Goal: Task Accomplishment & Management: Manage account settings

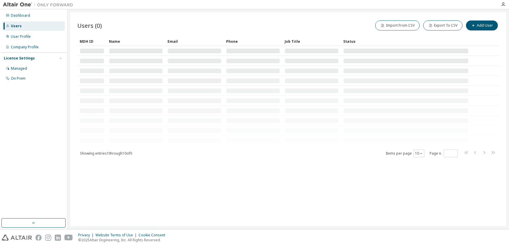
click at [390, 226] on div "Users (0) Import From CSV Export To CSV Add User Clear Load Save Save As Field …" at bounding box center [288, 119] width 442 height 220
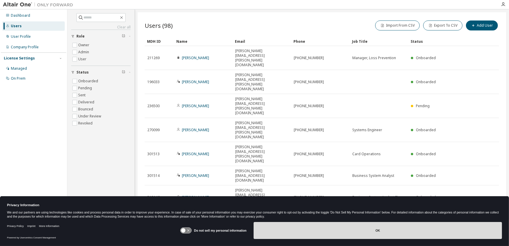
click at [322, 228] on button "OK" at bounding box center [378, 230] width 248 height 17
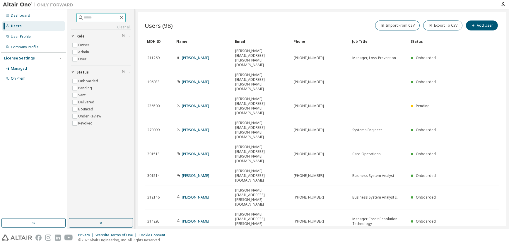
click at [94, 17] on input "text" at bounding box center [101, 18] width 35 height 6
type input "****"
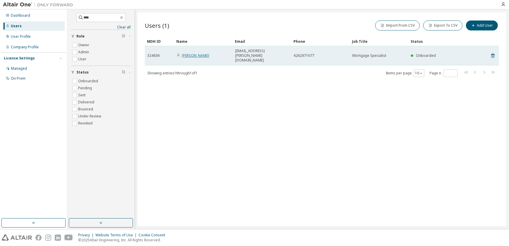
click at [195, 53] on link "[PERSON_NAME]" at bounding box center [195, 55] width 27 height 5
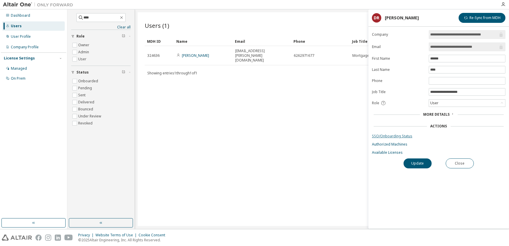
click at [392, 136] on link "SSO/Onboarding Status" at bounding box center [439, 136] width 134 height 5
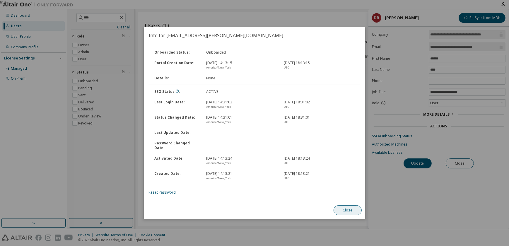
click at [345, 208] on button "Close" at bounding box center [348, 210] width 28 height 10
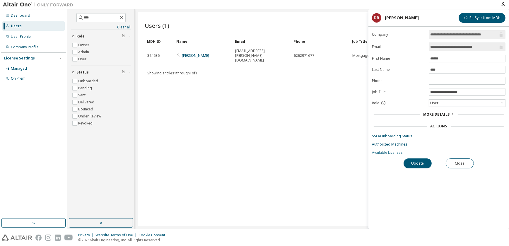
click at [387, 151] on link "Available Licenses" at bounding box center [439, 152] width 134 height 5
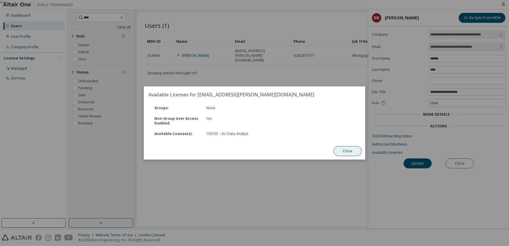
click at [350, 151] on button "Close" at bounding box center [348, 151] width 28 height 10
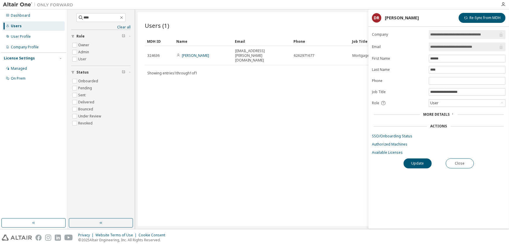
click at [451, 113] on icon at bounding box center [453, 114] width 4 height 4
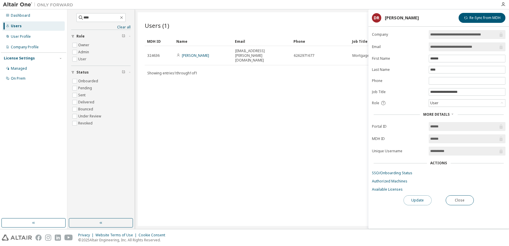
click at [410, 202] on button "Update" at bounding box center [418, 200] width 28 height 10
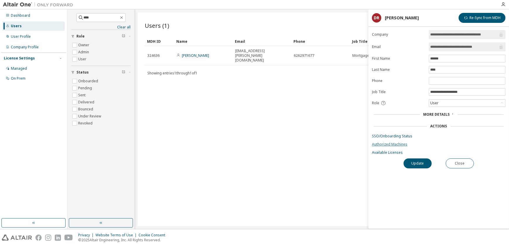
click at [386, 142] on link "Authorized Machines" at bounding box center [439, 144] width 134 height 5
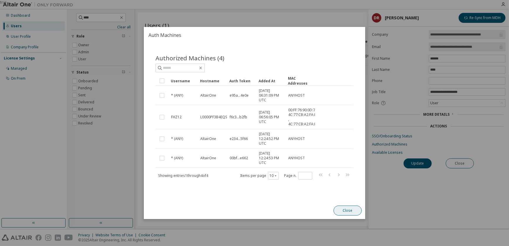
click at [344, 211] on button "Close" at bounding box center [348, 211] width 28 height 10
